Goal: Find specific page/section: Find specific page/section

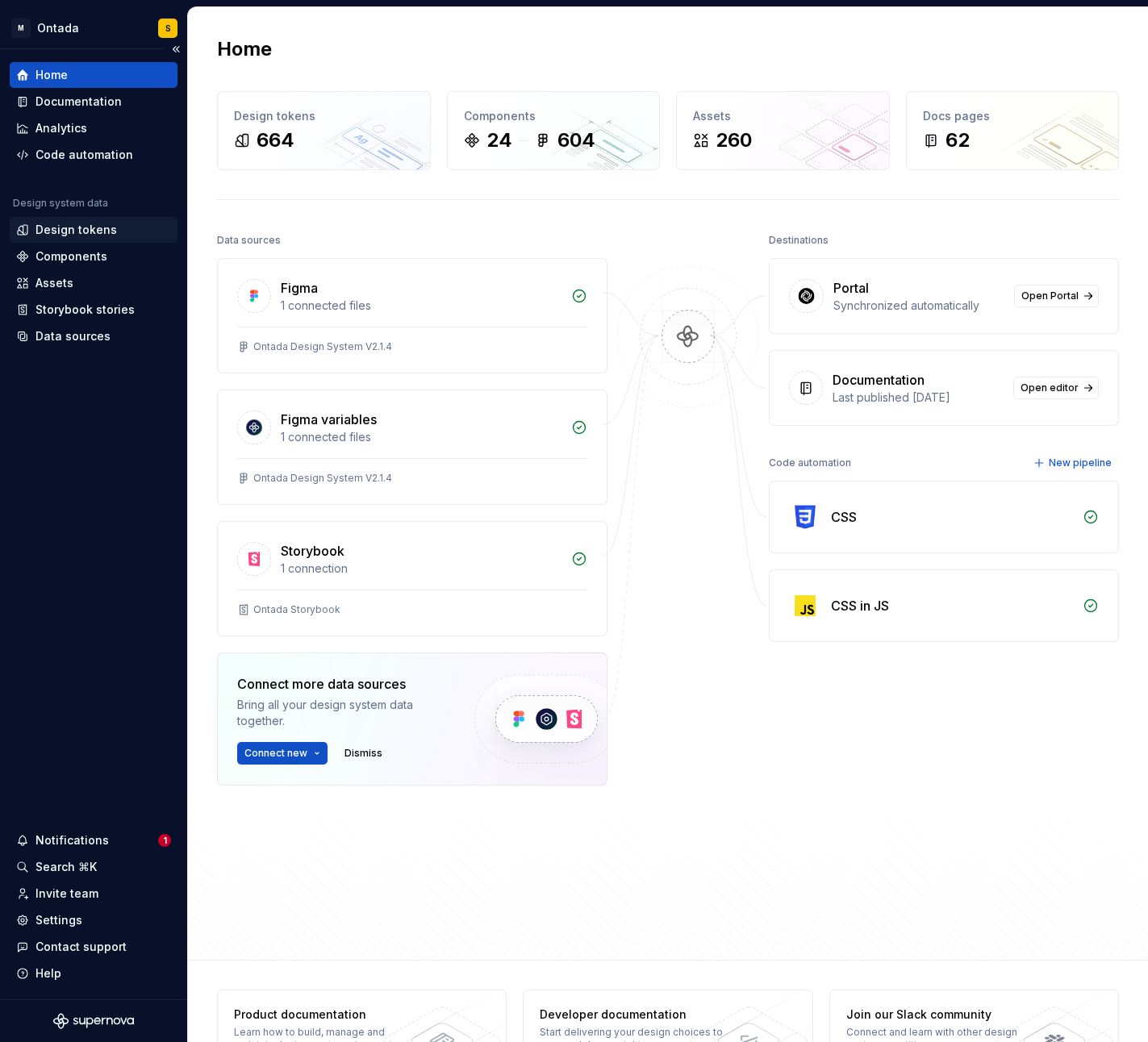
click at [88, 226] on div "Design tokens" at bounding box center [77, 230] width 82 height 17
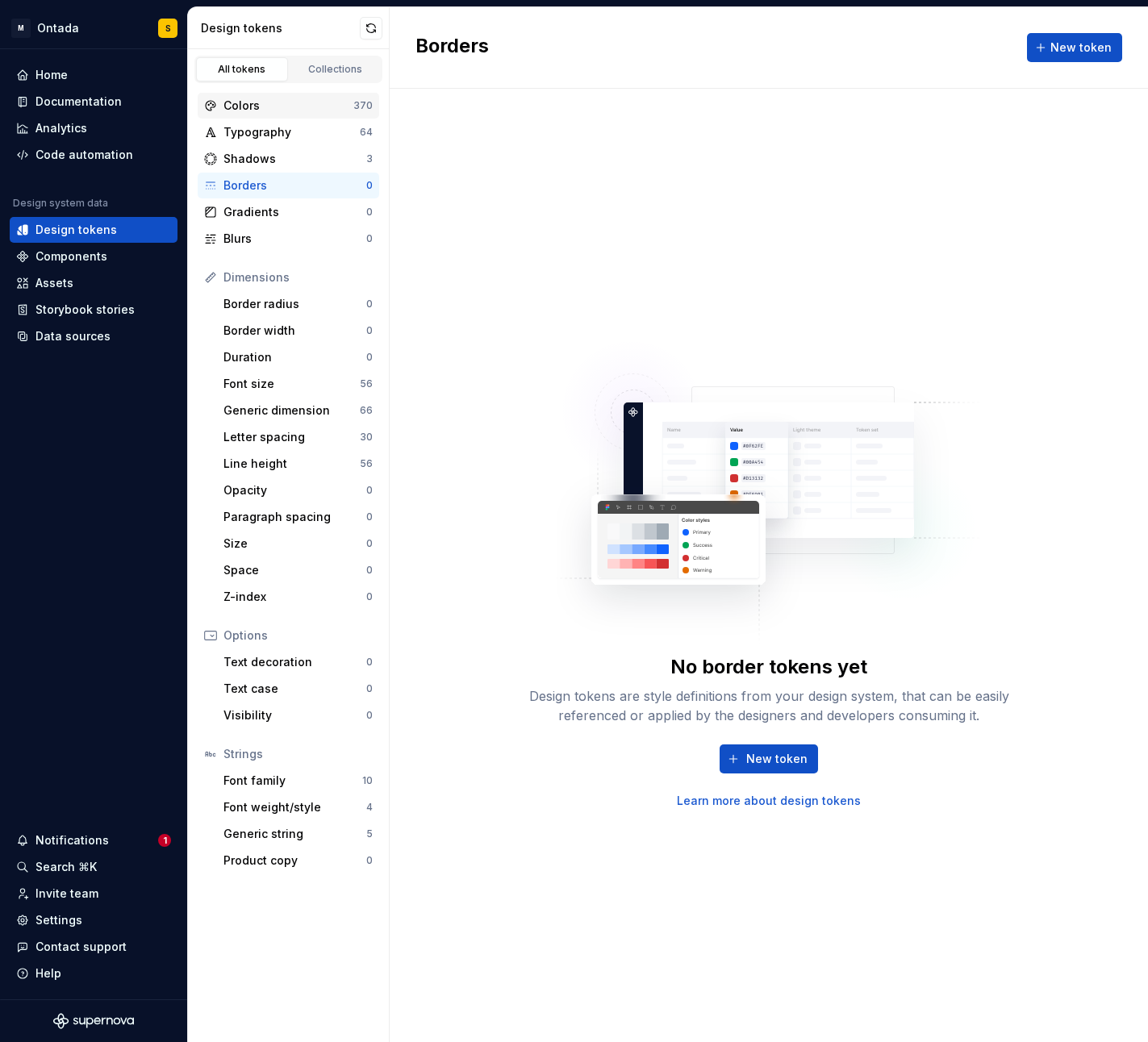
click at [298, 100] on div "Colors" at bounding box center [288, 105] width 130 height 17
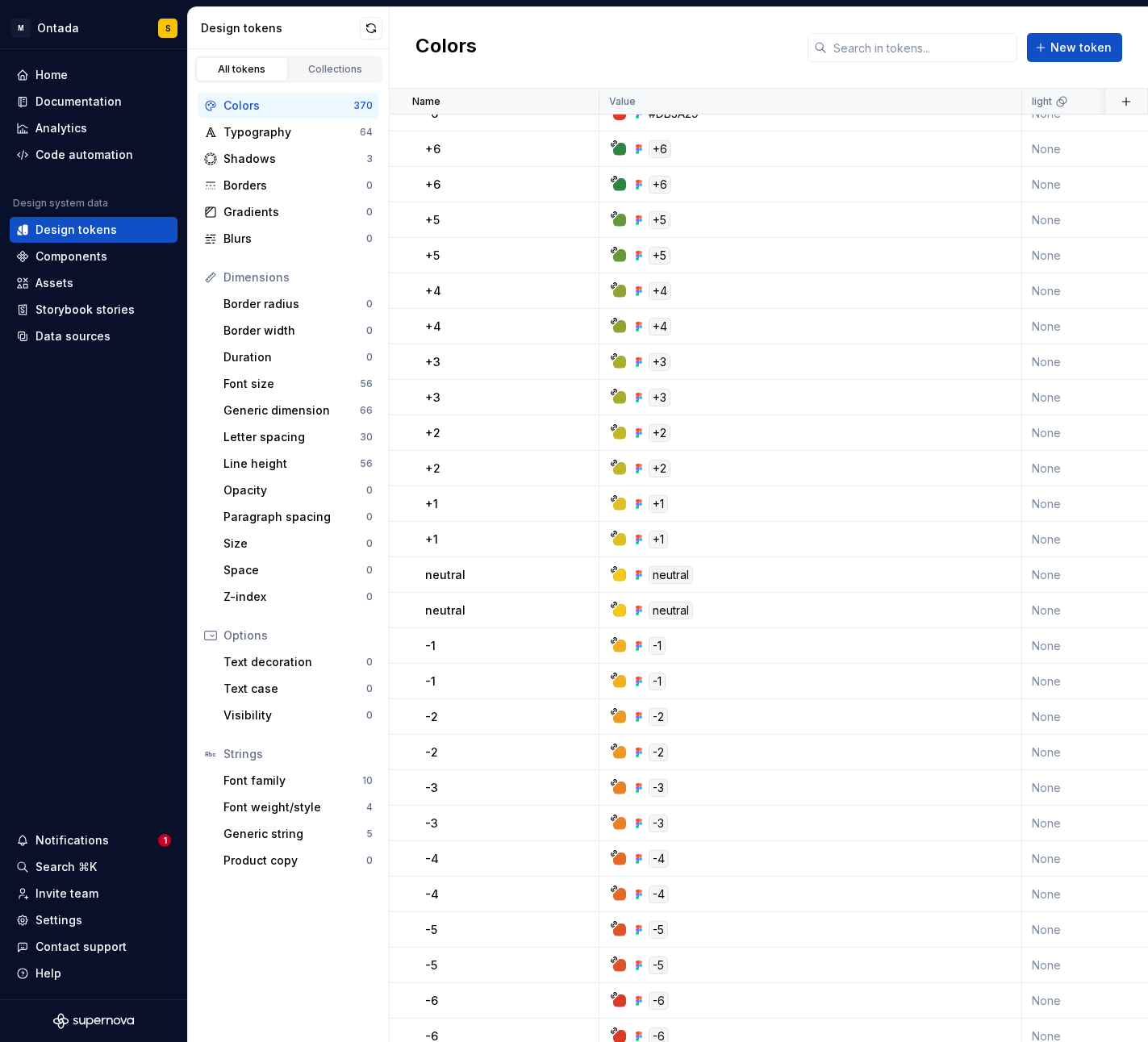
scroll to position [7536, 0]
